Goal: Find specific page/section: Find specific page/section

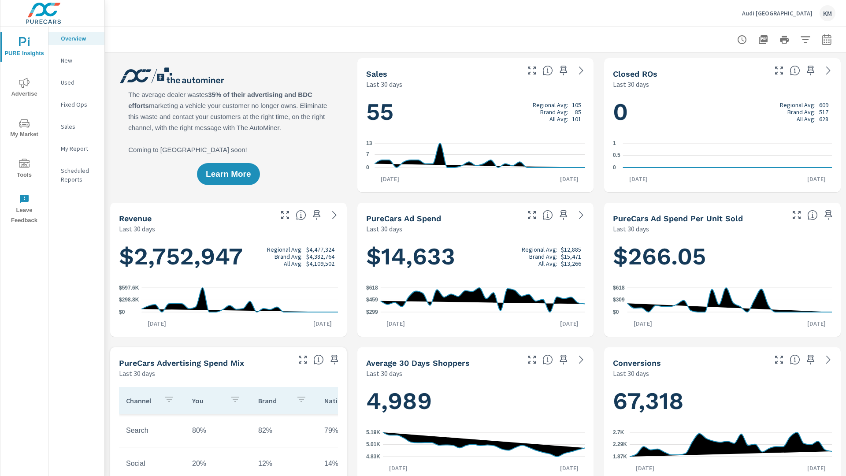
click at [76, 60] on p "New" at bounding box center [79, 60] width 37 height 9
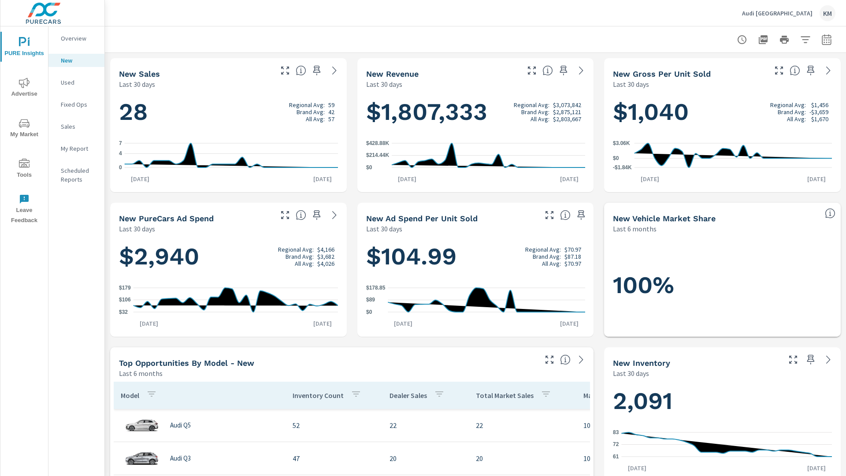
click at [76, 60] on p "New" at bounding box center [79, 60] width 37 height 9
click at [76, 82] on p "Used" at bounding box center [79, 82] width 37 height 9
